Goal: Navigation & Orientation: Find specific page/section

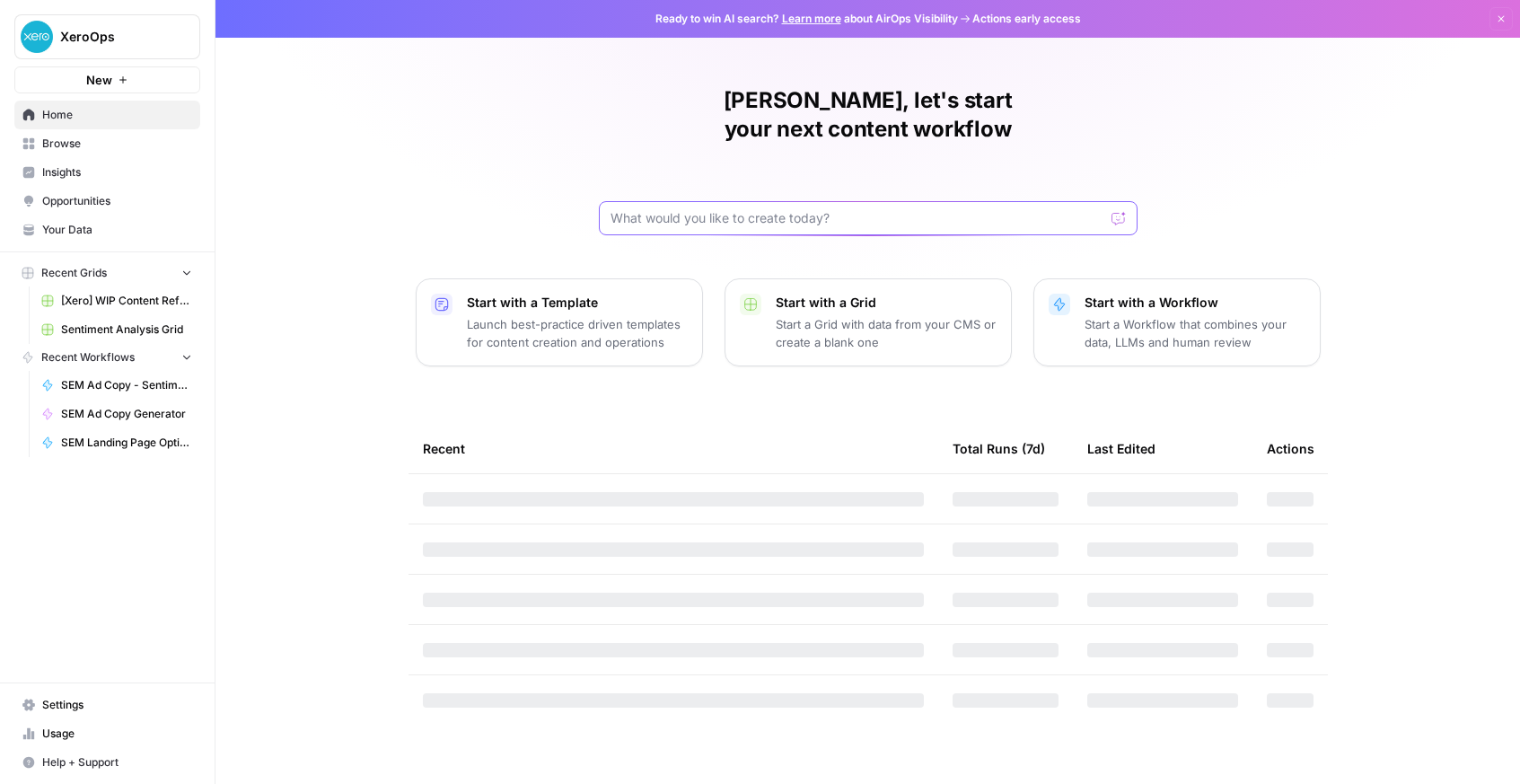
click at [673, 210] on input "text" at bounding box center [857, 218] width 494 height 18
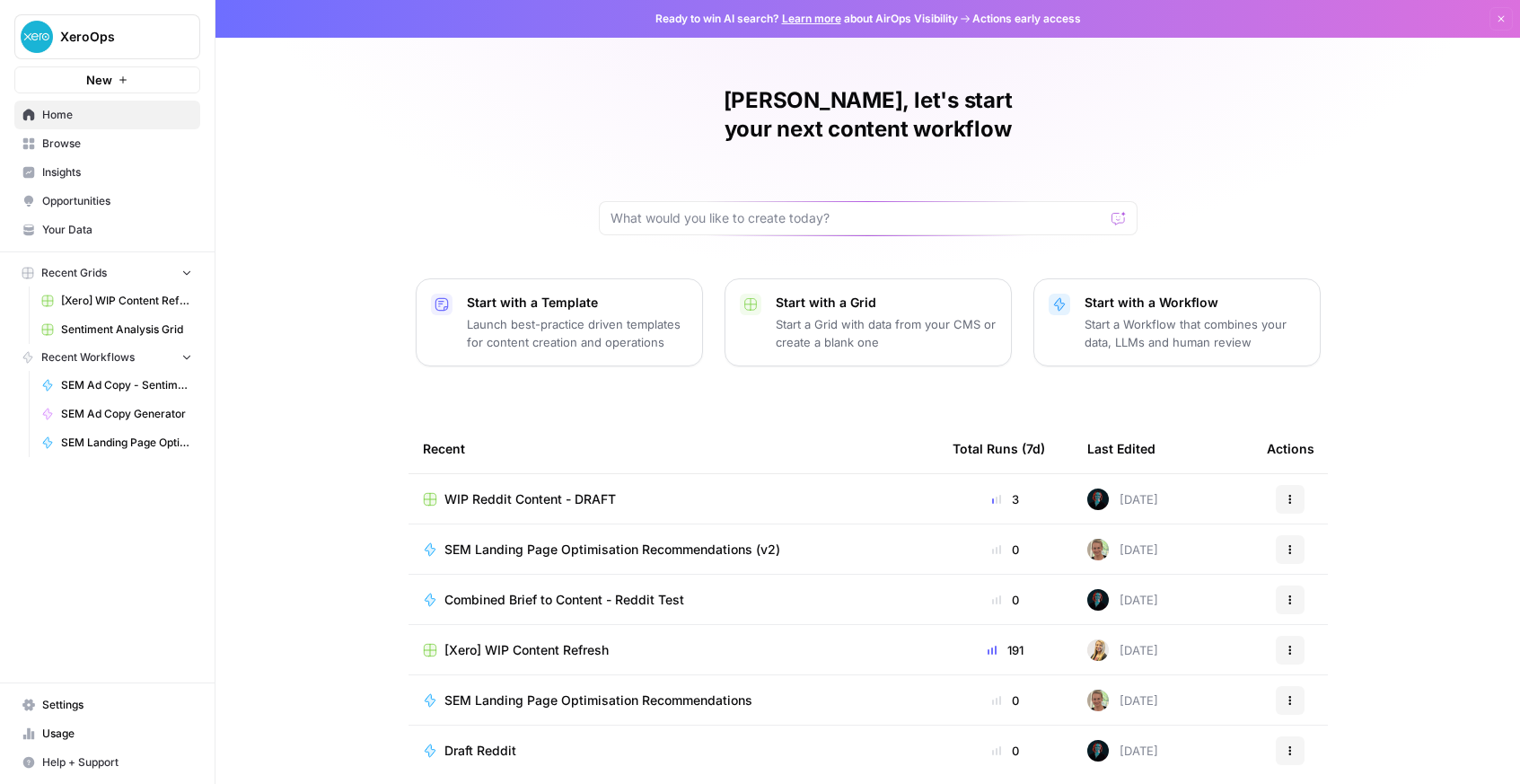
click at [82, 154] on link "Browse" at bounding box center [108, 144] width 186 height 29
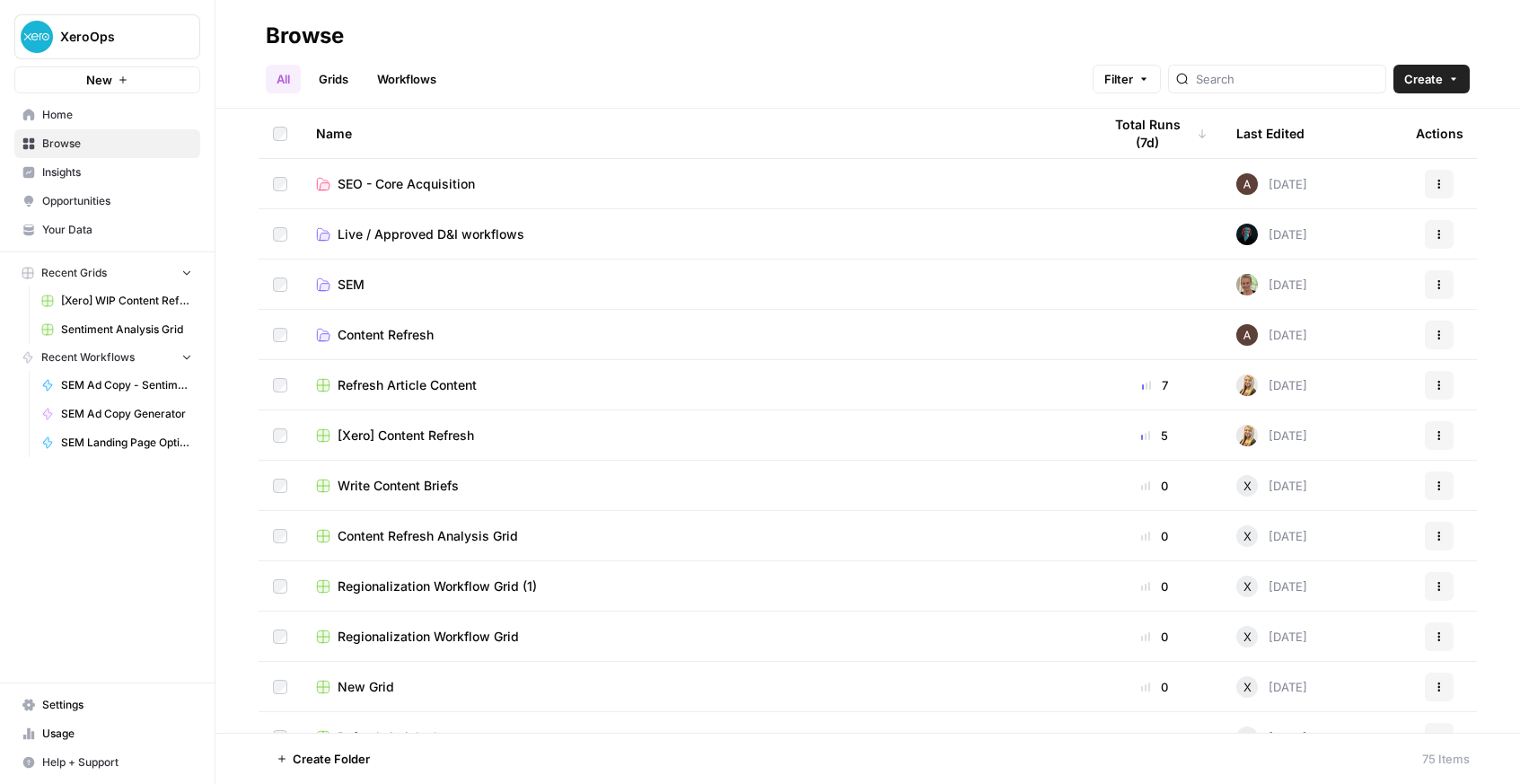
click at [1279, 88] on div at bounding box center [1277, 80] width 218 height 29
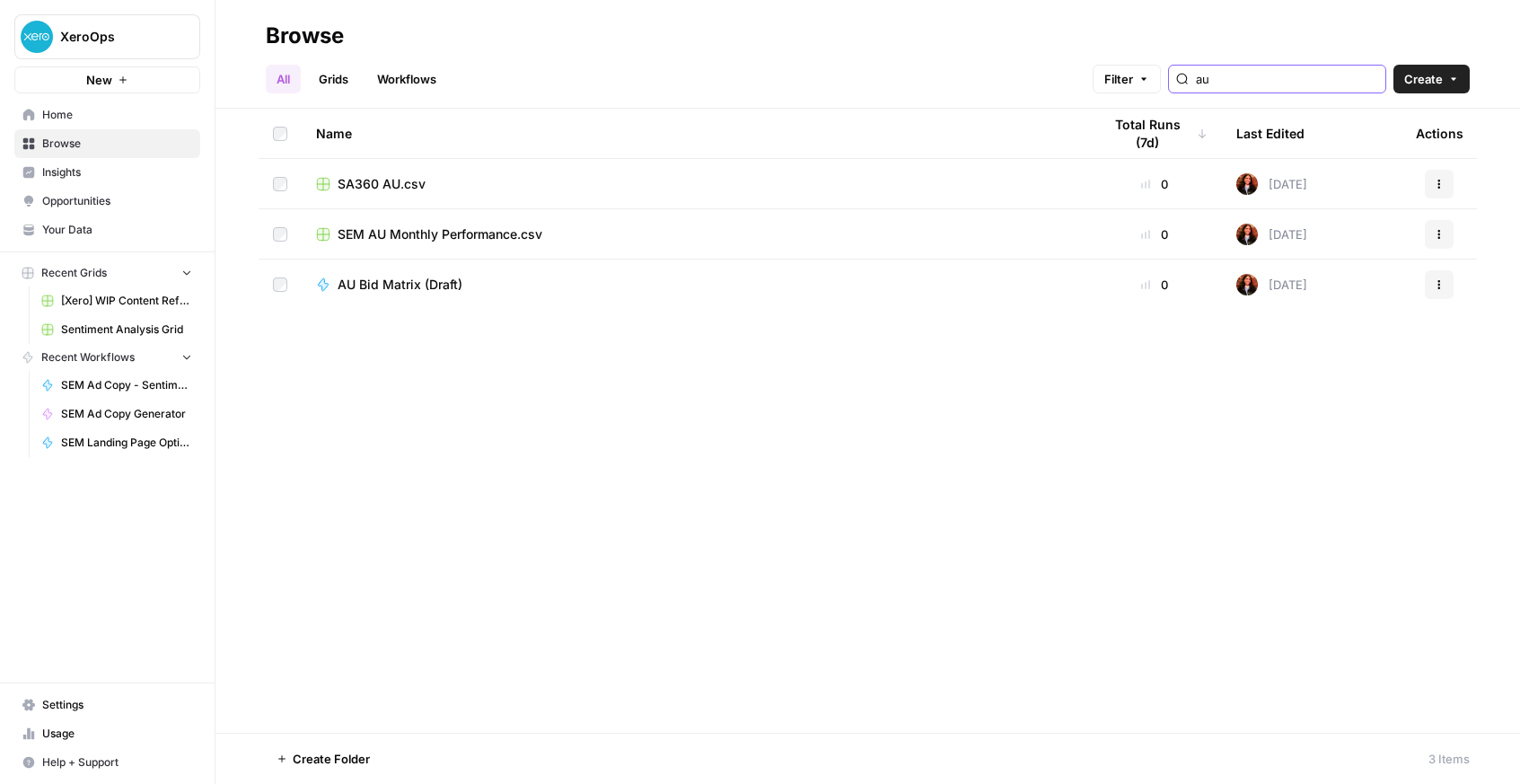
type input "au"
click at [686, 49] on div "Browse" at bounding box center [868, 36] width 1205 height 29
